Goal: Task Accomplishment & Management: Manage account settings

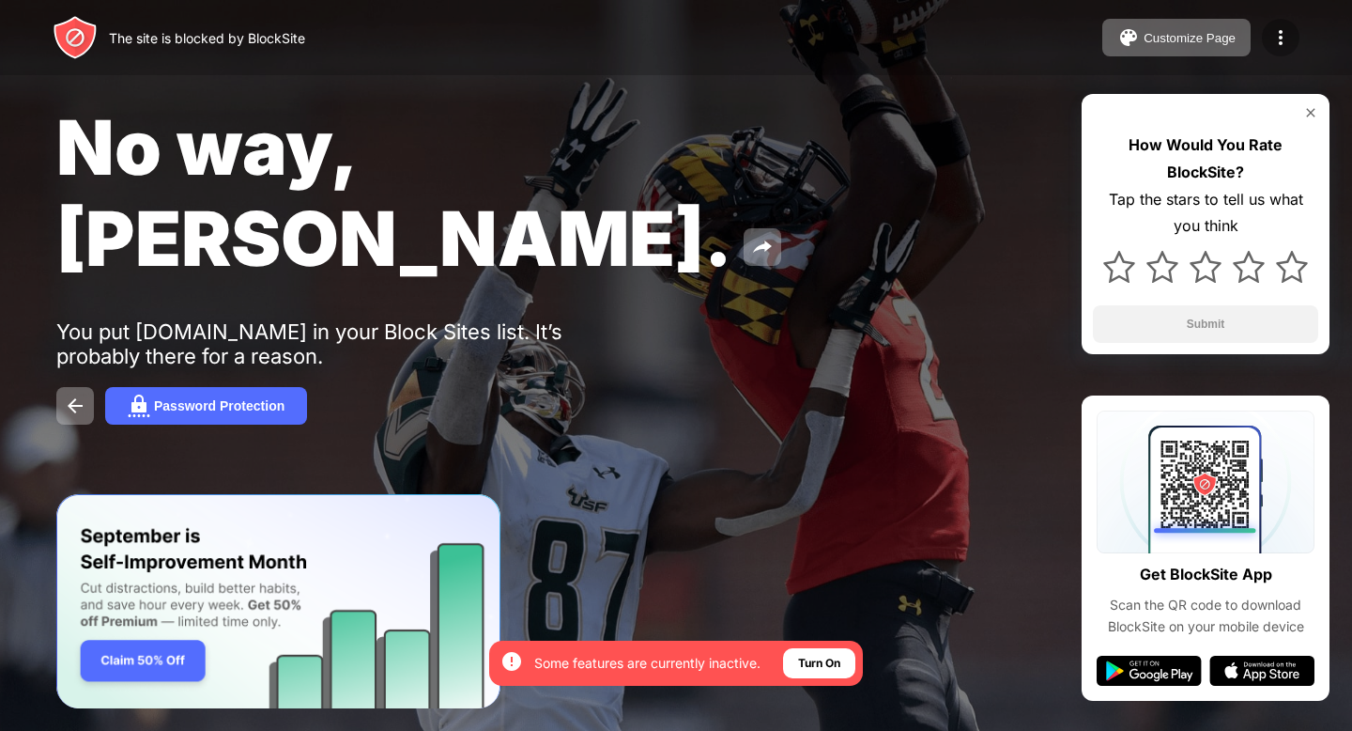
click at [1288, 30] on img at bounding box center [1280, 37] width 23 height 23
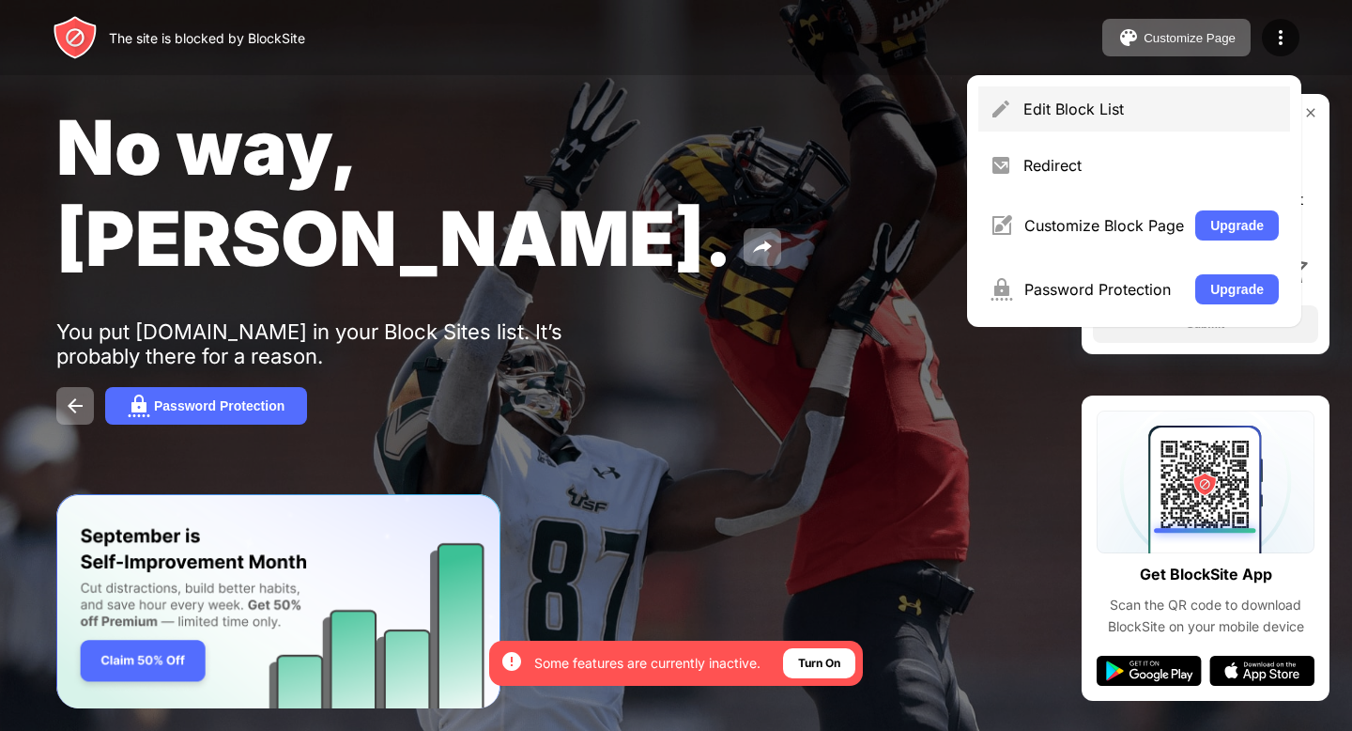
click at [1053, 119] on div "Edit Block List" at bounding box center [1134, 108] width 312 height 45
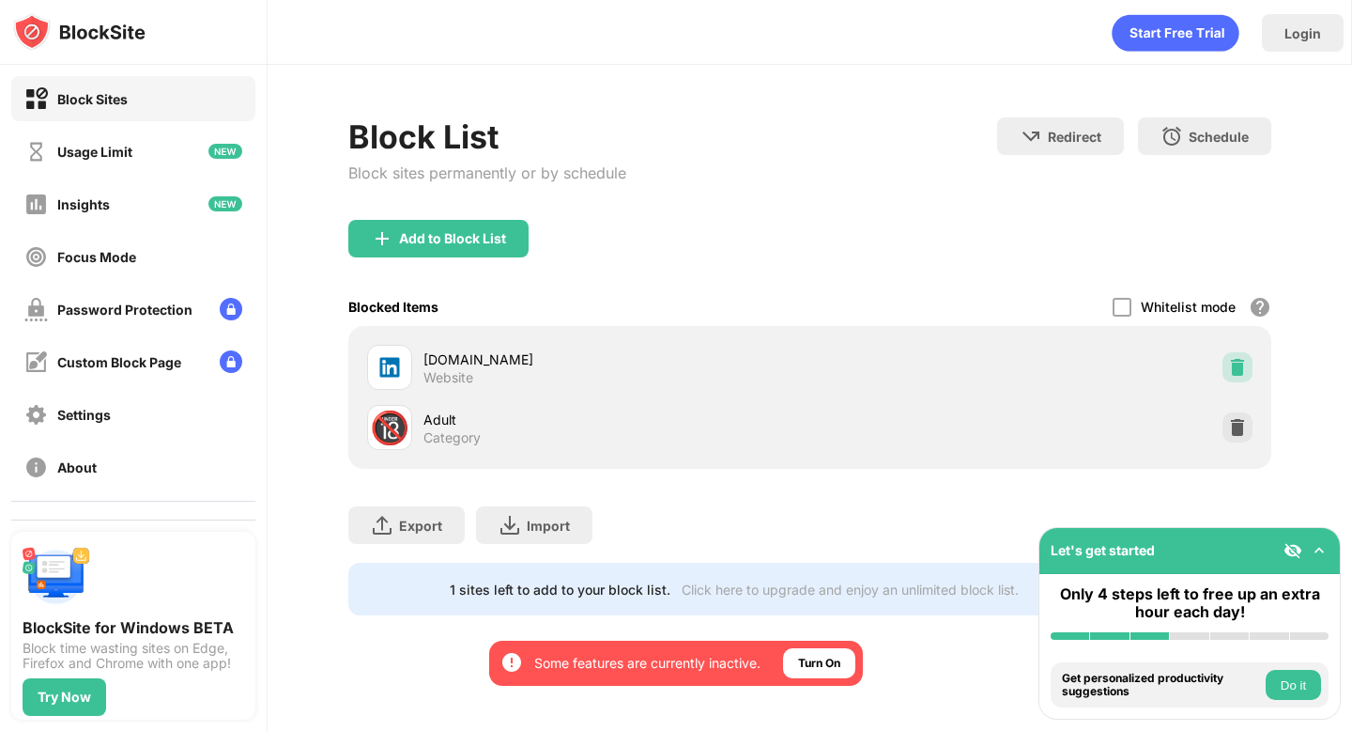
click at [1238, 361] on img at bounding box center [1237, 367] width 19 height 19
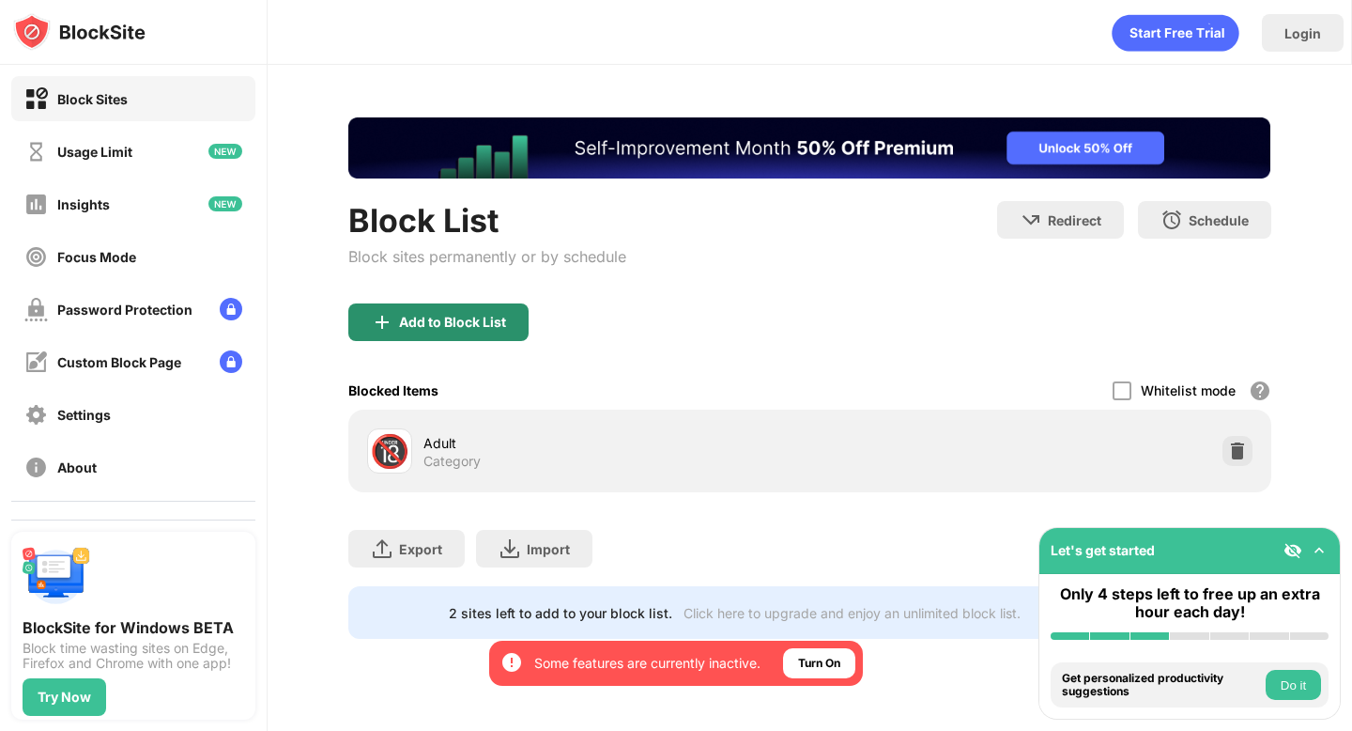
click at [438, 323] on div "Add to Block List" at bounding box center [452, 322] width 107 height 15
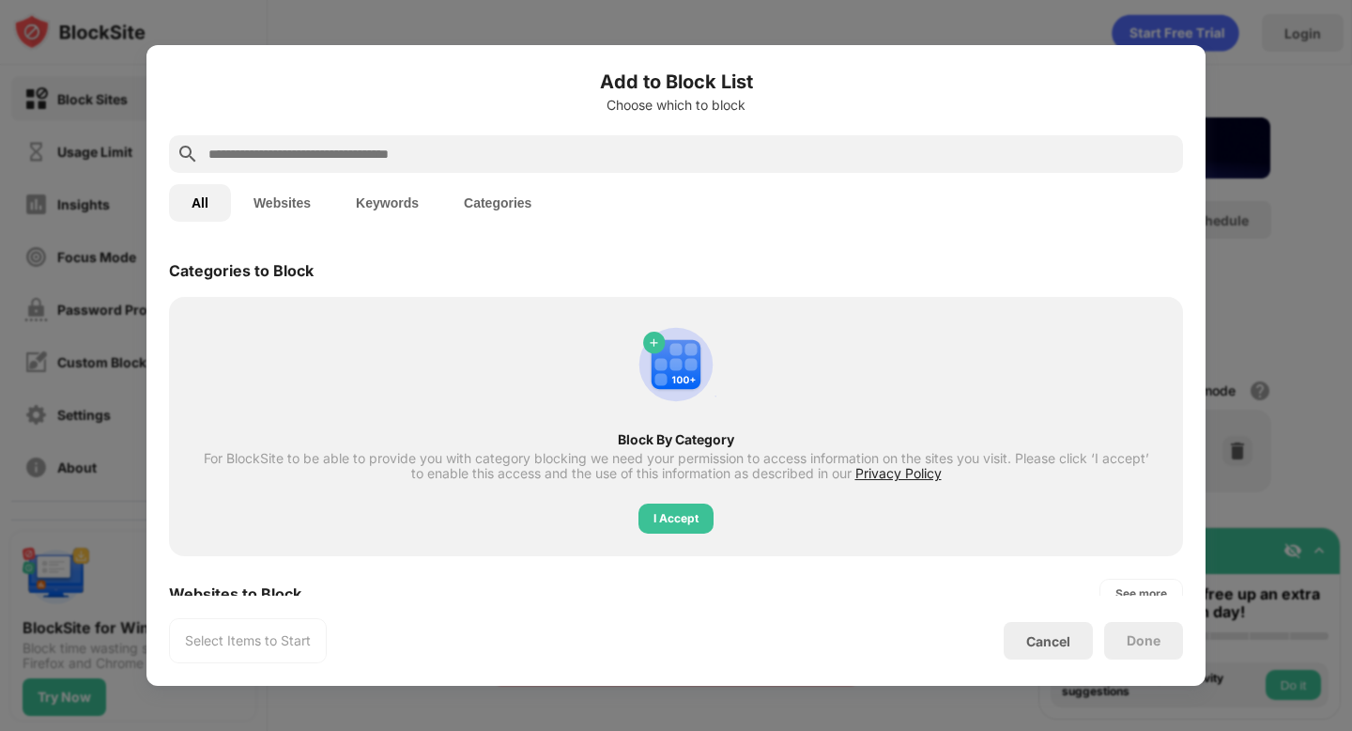
click at [427, 150] on input "text" at bounding box center [691, 154] width 969 height 23
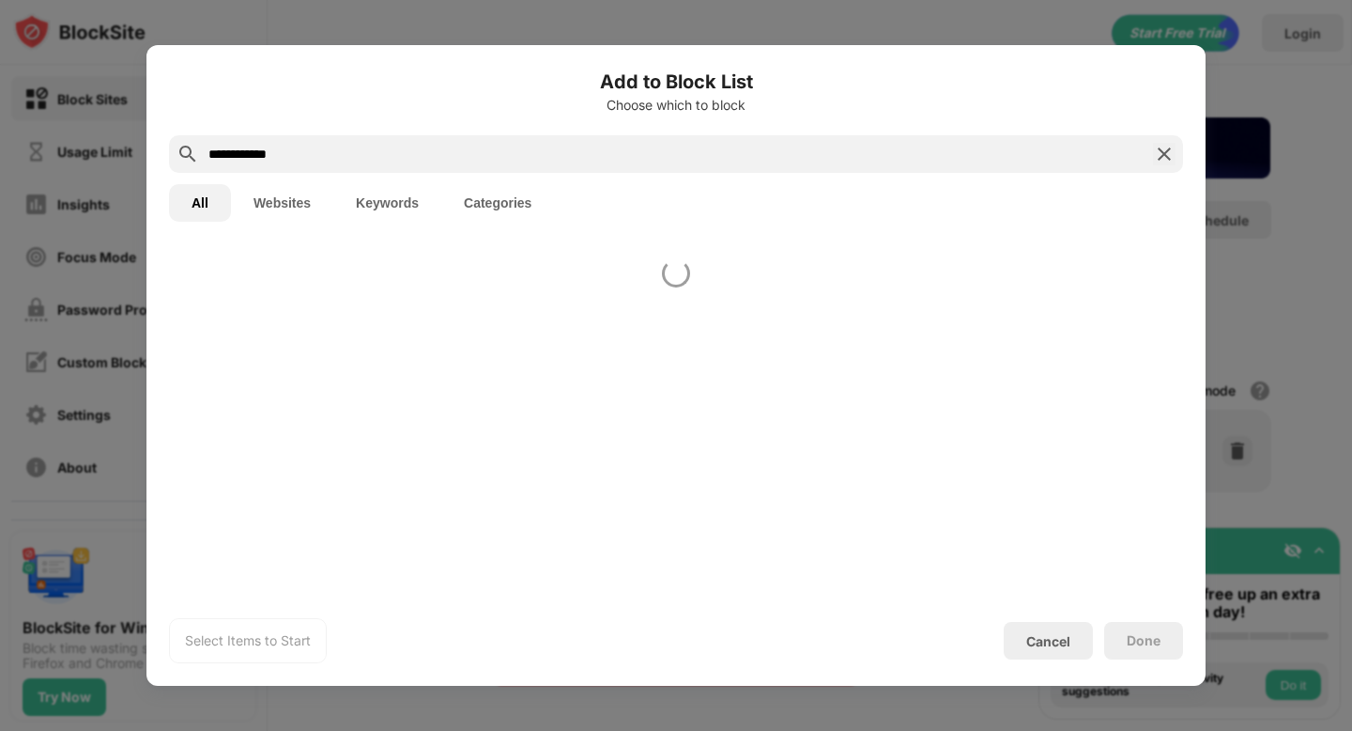
type input "**********"
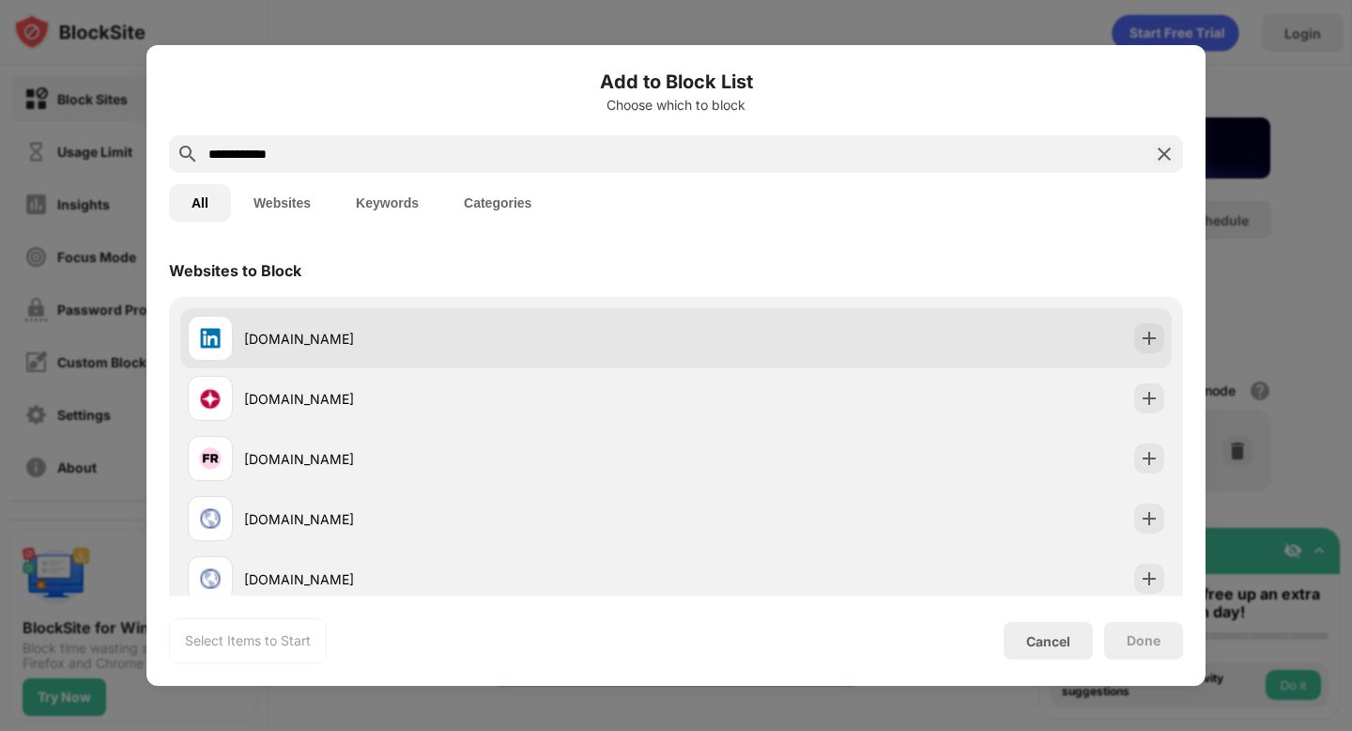
click at [616, 337] on div "[DOMAIN_NAME]" at bounding box center [460, 339] width 432 height 20
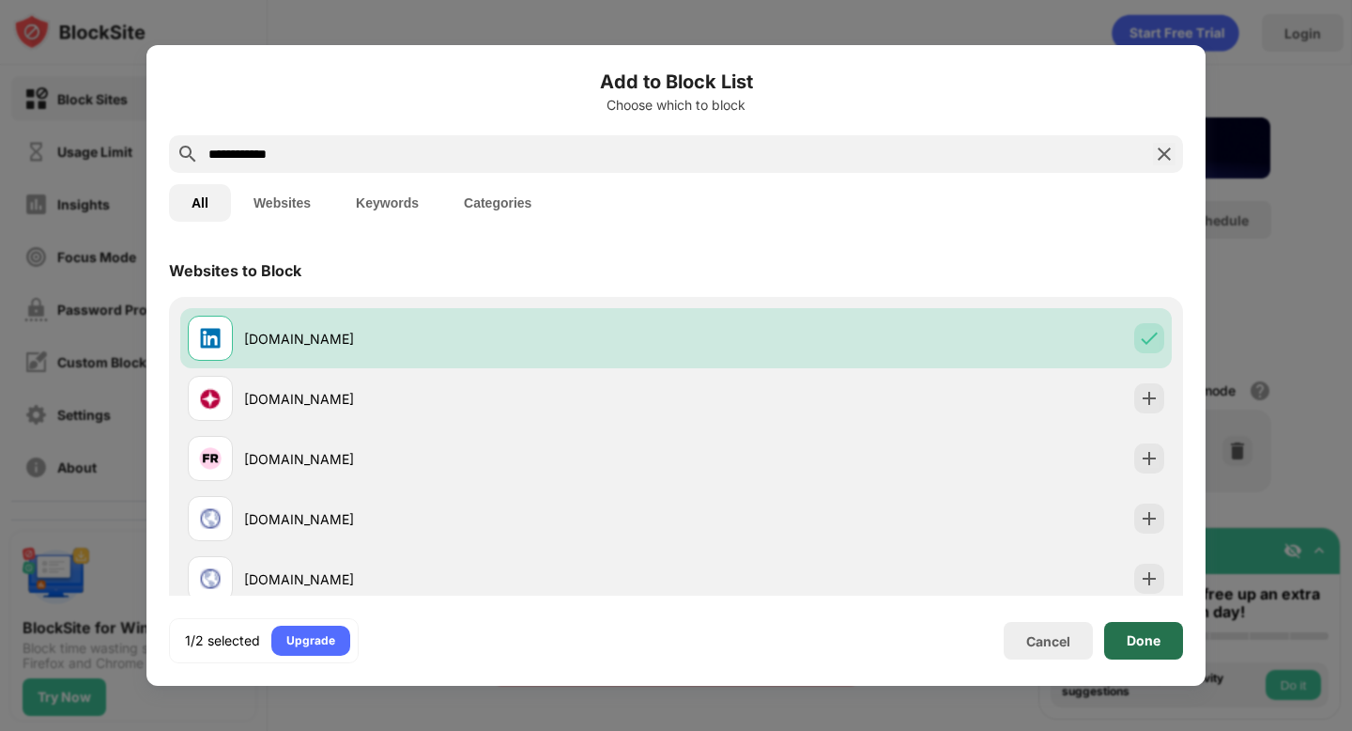
click at [1124, 633] on div "Done" at bounding box center [1143, 641] width 79 height 38
